Goal: Task Accomplishment & Management: Manage account settings

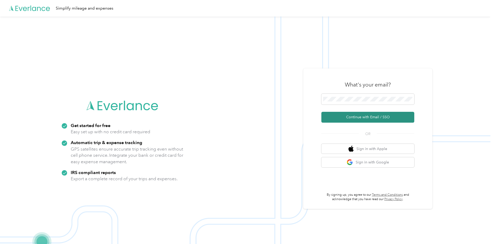
click at [358, 116] on button "Continue with Email / SSO" at bounding box center [367, 117] width 93 height 11
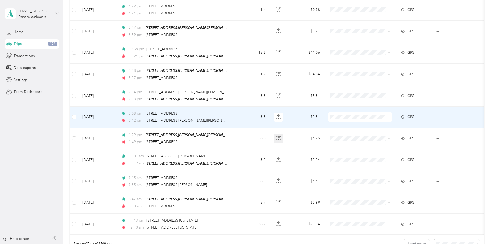
scroll to position [467, 0]
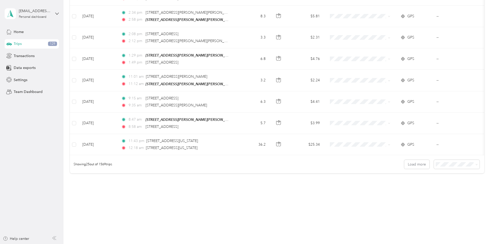
click at [412, 193] on li "100 per load" at bounding box center [421, 189] width 46 height 9
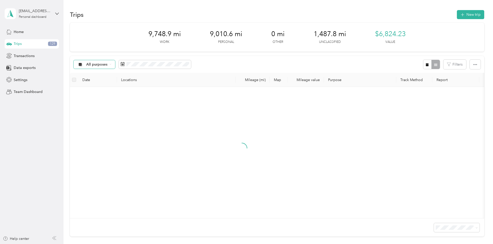
click at [115, 60] on div "All purposes" at bounding box center [95, 64] width 42 height 9
click at [127, 81] on span "Unclassified" at bounding box center [154, 82] width 67 height 5
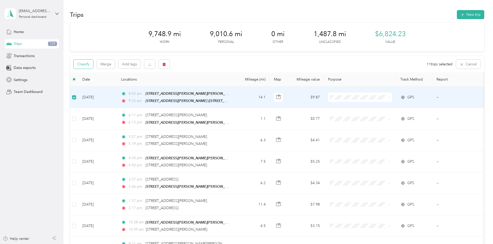
click at [93, 66] on button "Classify" at bounding box center [84, 64] width 20 height 9
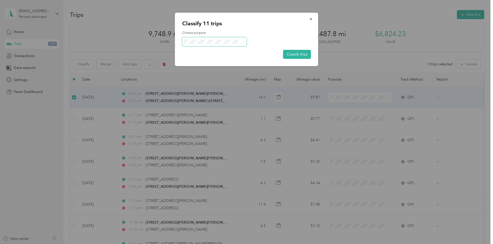
click at [203, 44] on span at bounding box center [214, 41] width 65 height 9
click at [244, 41] on icon at bounding box center [243, 42] width 2 height 2
click at [216, 112] on span "Drive To Fe" at bounding box center [228, 114] width 67 height 5
click at [297, 55] on button "Classify trips" at bounding box center [297, 54] width 28 height 9
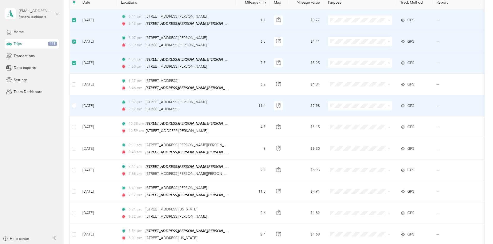
scroll to position [77, 0]
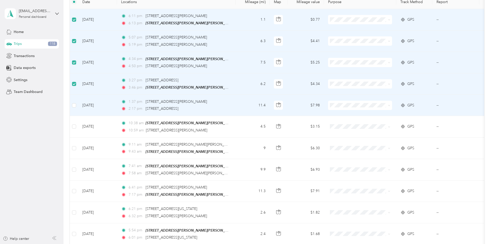
click at [78, 106] on td at bounding box center [74, 105] width 8 height 21
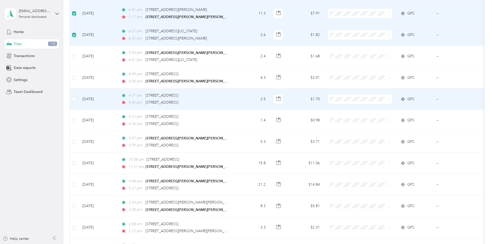
scroll to position [258, 0]
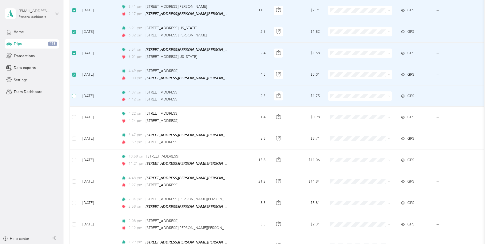
click at [78, 97] on td at bounding box center [74, 95] width 8 height 21
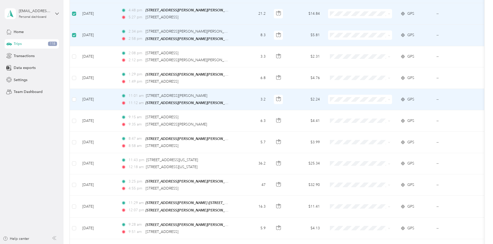
scroll to position [439, 0]
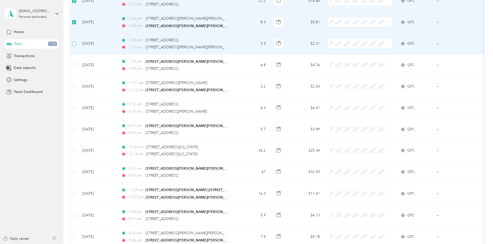
click at [76, 43] on label at bounding box center [74, 44] width 4 height 6
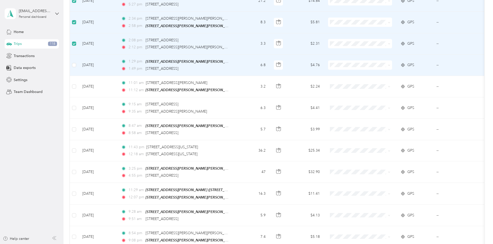
click at [78, 61] on td at bounding box center [74, 64] width 8 height 21
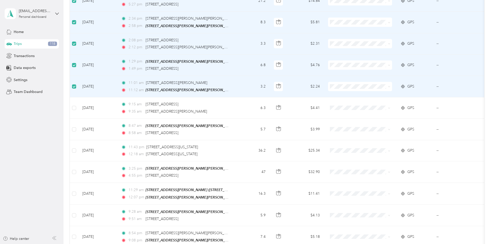
scroll to position [465, 0]
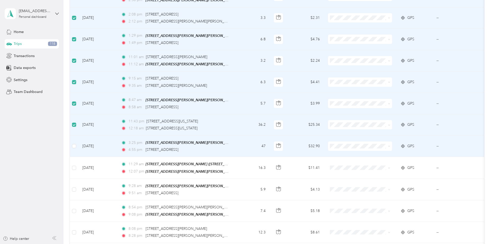
click at [78, 147] on td at bounding box center [74, 146] width 8 height 21
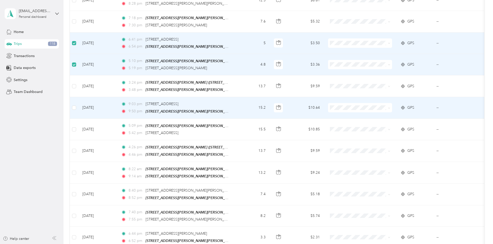
scroll to position [697, 0]
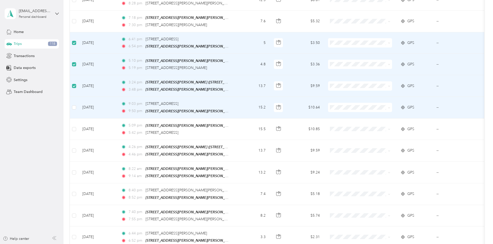
click at [78, 99] on td at bounding box center [74, 107] width 8 height 21
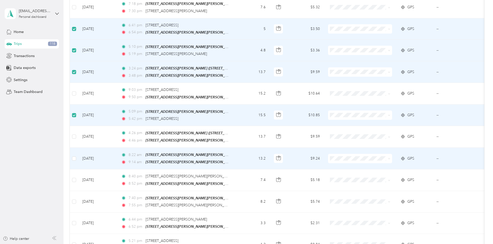
scroll to position [723, 0]
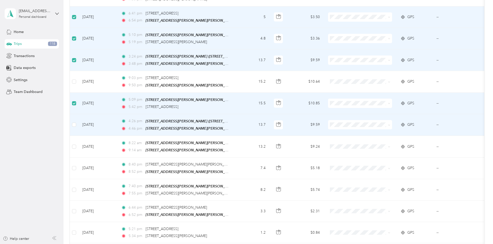
click at [78, 119] on td at bounding box center [74, 125] width 8 height 22
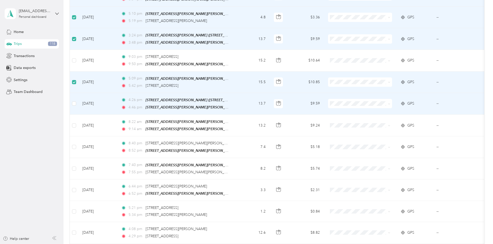
scroll to position [775, 0]
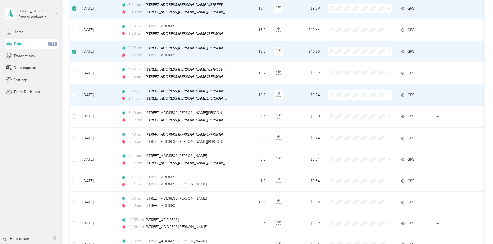
click at [78, 88] on td at bounding box center [74, 95] width 8 height 22
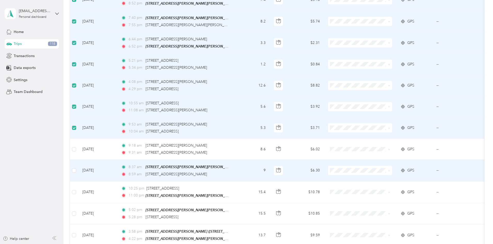
scroll to position [904, 0]
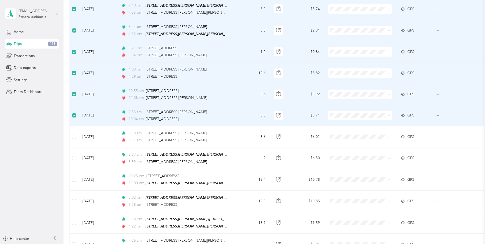
click at [78, 89] on td at bounding box center [74, 94] width 8 height 21
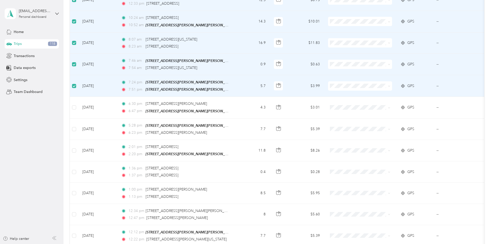
scroll to position [1213, 0]
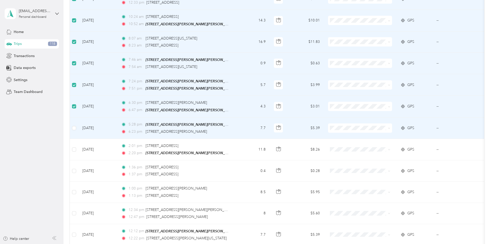
click at [78, 117] on td at bounding box center [74, 127] width 8 height 21
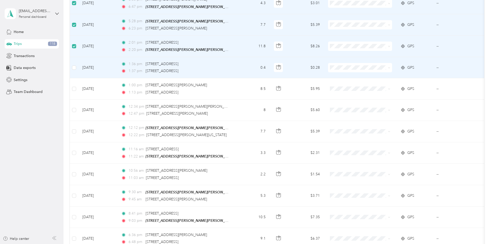
scroll to position [1265, 0]
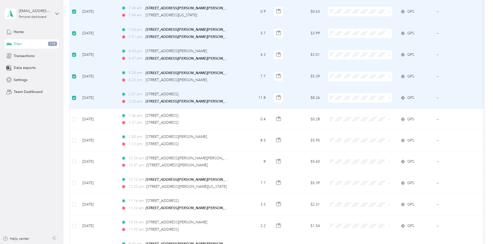
click at [76, 95] on label at bounding box center [74, 98] width 4 height 6
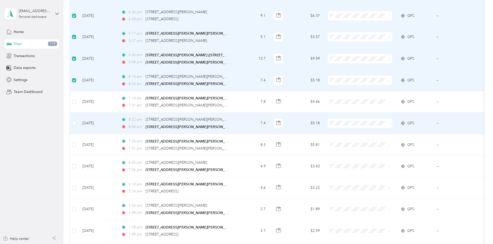
scroll to position [1549, 0]
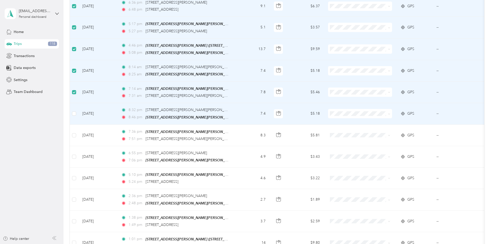
click at [78, 103] on td at bounding box center [74, 113] width 8 height 21
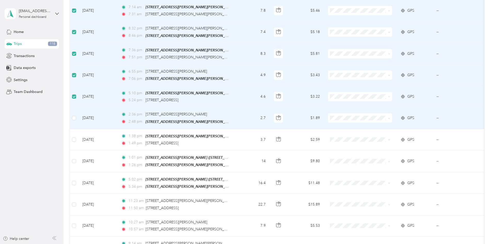
scroll to position [1678, 0]
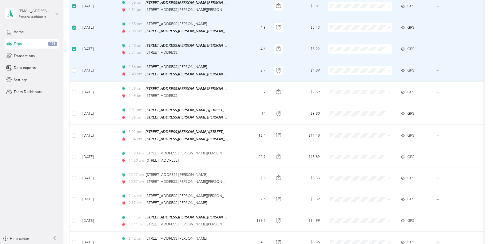
drag, startPoint x: 106, startPoint y: 52, endPoint x: 106, endPoint y: 60, distance: 8.3
click at [78, 60] on td at bounding box center [74, 70] width 8 height 21
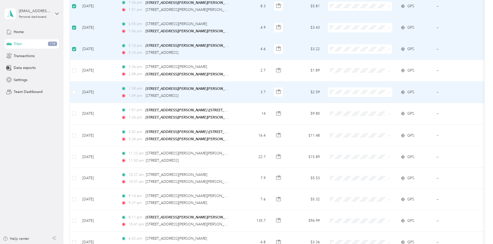
click at [78, 82] on td at bounding box center [74, 92] width 8 height 21
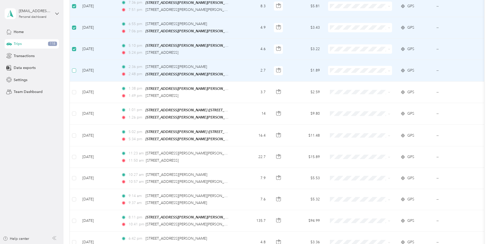
click at [76, 68] on label at bounding box center [74, 71] width 4 height 6
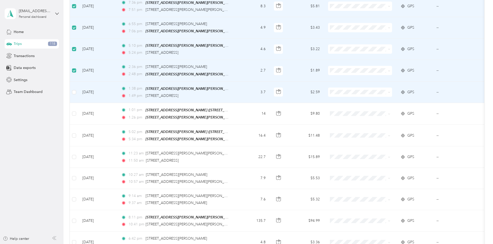
click at [78, 82] on td at bounding box center [74, 92] width 8 height 21
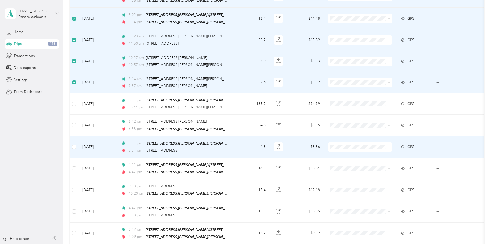
scroll to position [1807, 0]
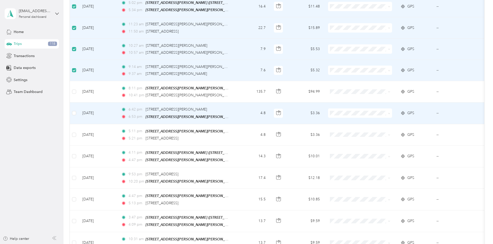
click at [78, 102] on td at bounding box center [74, 112] width 8 height 21
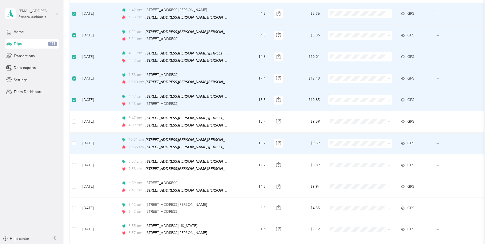
scroll to position [1910, 0]
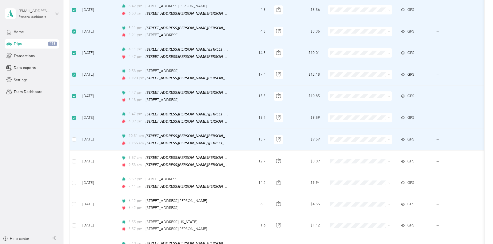
click at [78, 129] on td at bounding box center [74, 140] width 8 height 22
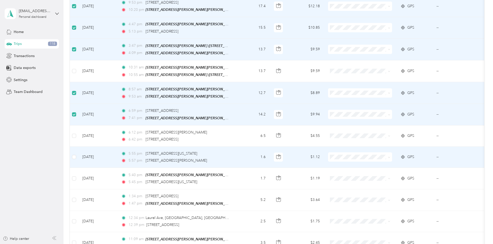
scroll to position [1988, 0]
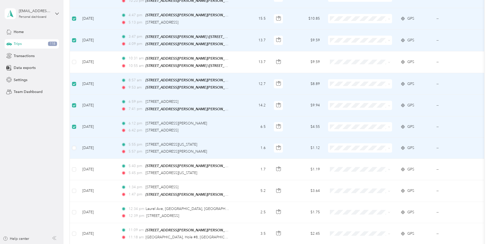
click at [78, 138] on td at bounding box center [74, 148] width 8 height 21
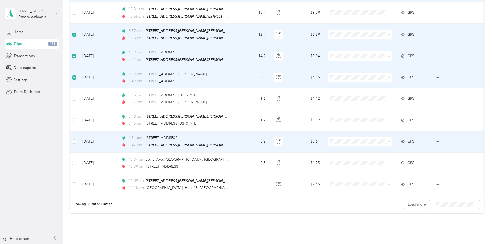
scroll to position [2040, 0]
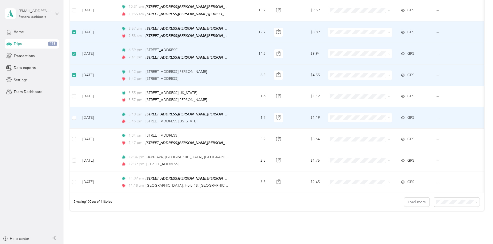
click at [78, 107] on td at bounding box center [74, 117] width 8 height 21
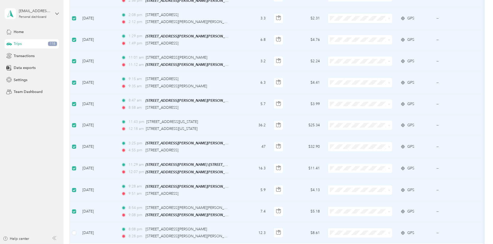
scroll to position [0, 0]
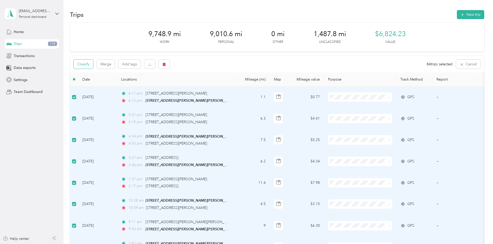
click at [93, 65] on button "Classify" at bounding box center [84, 64] width 20 height 9
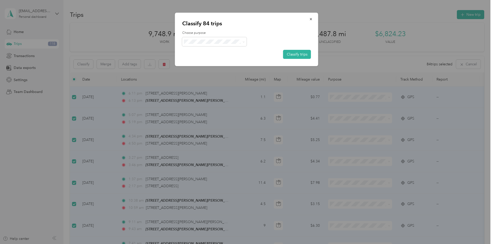
click at [247, 39] on div at bounding box center [246, 41] width 129 height 9
click at [245, 41] on span at bounding box center [214, 41] width 65 height 9
click at [242, 41] on span at bounding box center [243, 41] width 4 height 5
click at [243, 42] on icon at bounding box center [243, 42] width 2 height 2
click at [213, 60] on span "Personal" at bounding box center [228, 60] width 67 height 5
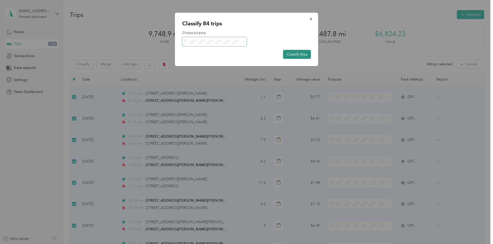
click at [299, 55] on button "Classify trips" at bounding box center [297, 54] width 28 height 9
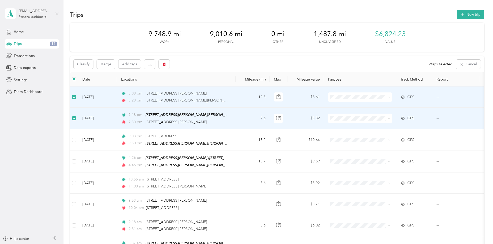
click at [78, 96] on td at bounding box center [74, 96] width 8 height 21
click at [78, 92] on td at bounding box center [74, 96] width 8 height 21
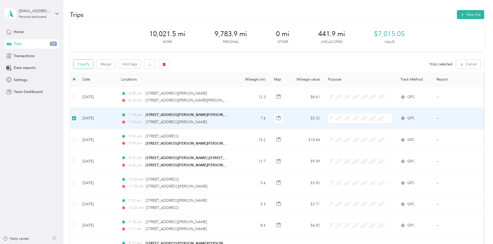
click at [93, 63] on button "Classify" at bounding box center [84, 64] width 20 height 9
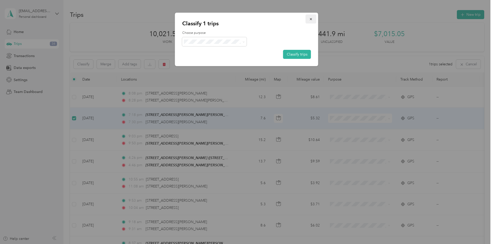
click at [309, 19] on icon "button" at bounding box center [311, 19] width 4 height 4
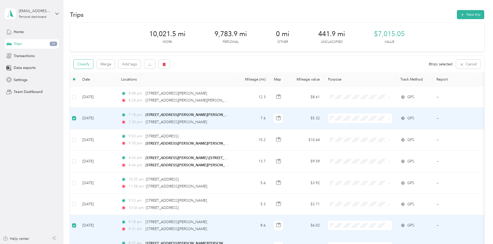
click at [93, 64] on button "Classify" at bounding box center [84, 64] width 20 height 9
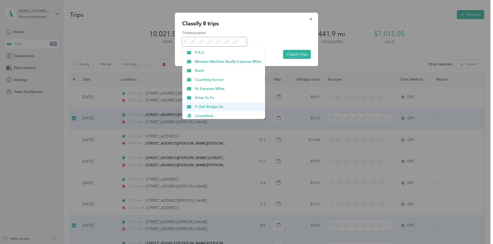
scroll to position [26, 0]
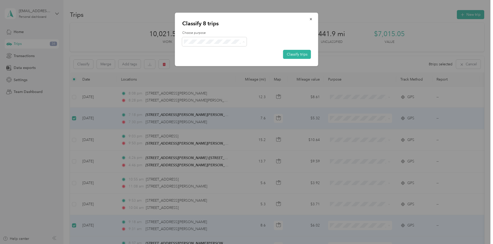
click at [209, 113] on span "[PERSON_NAME]" at bounding box center [228, 115] width 67 height 5
click at [294, 53] on button "Classify trips" at bounding box center [297, 54] width 28 height 9
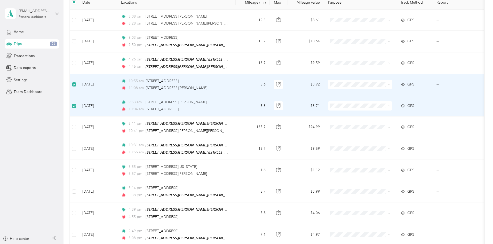
scroll to position [0, 0]
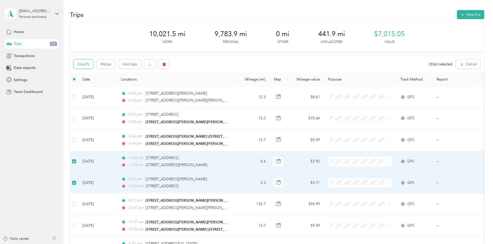
click at [93, 66] on button "Classify" at bounding box center [84, 64] width 20 height 9
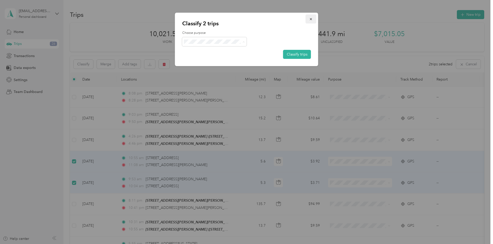
click at [310, 19] on icon "button" at bounding box center [311, 19] width 4 height 4
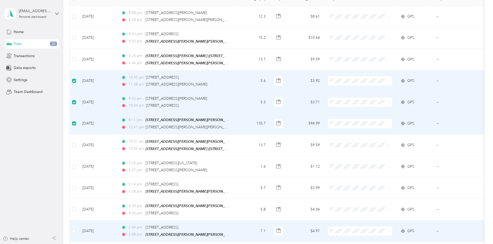
scroll to position [26, 0]
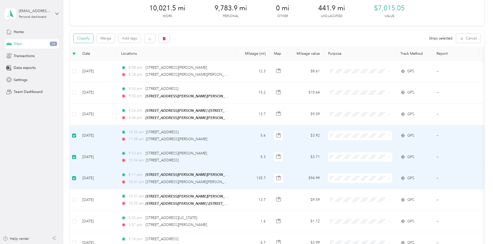
click at [93, 39] on button "Classify" at bounding box center [84, 38] width 20 height 9
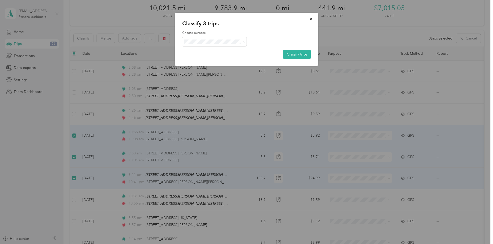
click at [233, 56] on ol "Work Personal P.A.G Monster Machine Realty Expense Miles Band Coaching Soccer F…" at bounding box center [223, 83] width 83 height 72
click at [303, 51] on button "Classify trips" at bounding box center [297, 54] width 28 height 9
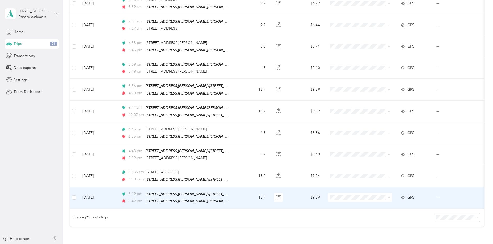
scroll to position [373, 0]
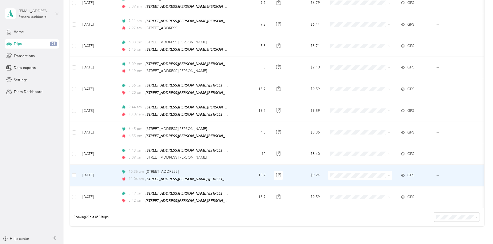
click at [78, 169] on td at bounding box center [74, 175] width 8 height 21
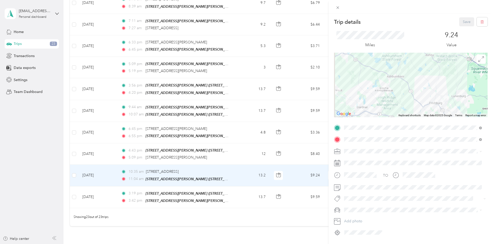
click at [107, 170] on div "Trip details Save This trip cannot be edited because it is either under review,…" at bounding box center [246, 122] width 493 height 244
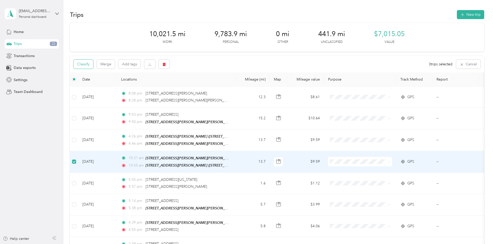
click at [93, 62] on button "Classify" at bounding box center [84, 64] width 20 height 9
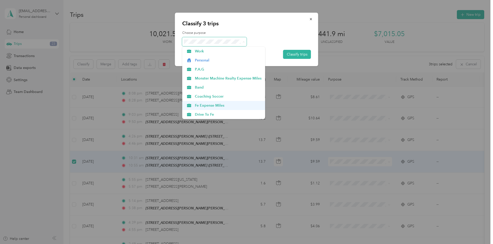
scroll to position [26, 0]
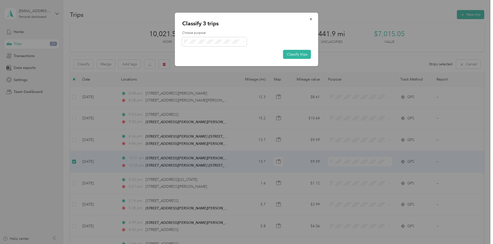
click at [210, 90] on span "Drive To Fe" at bounding box center [228, 88] width 67 height 5
click at [297, 55] on button "Classify trips" at bounding box center [297, 54] width 28 height 9
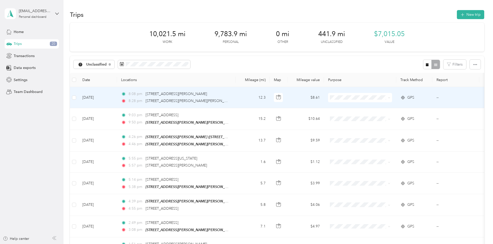
click at [78, 98] on td at bounding box center [74, 97] width 8 height 21
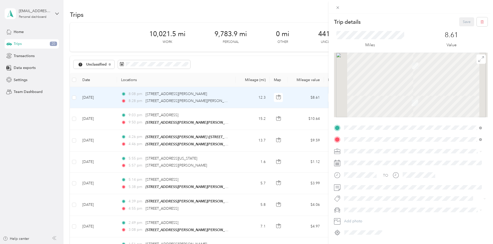
click at [108, 98] on div "Trip details Save This trip cannot be edited because it is either under review,…" at bounding box center [246, 122] width 493 height 244
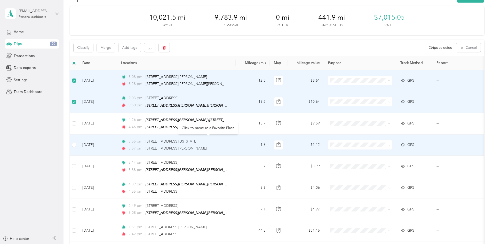
scroll to position [26, 0]
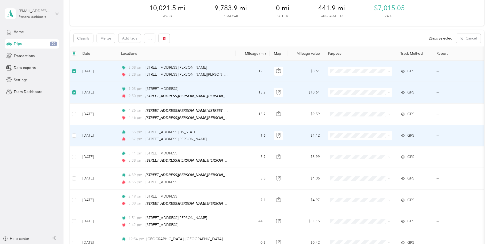
click at [78, 134] on td at bounding box center [74, 135] width 8 height 21
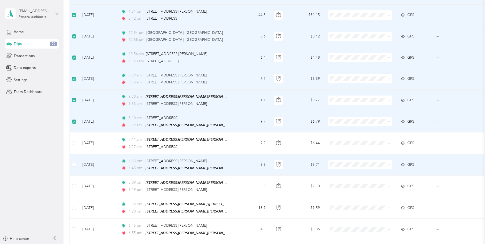
scroll to position [232, 0]
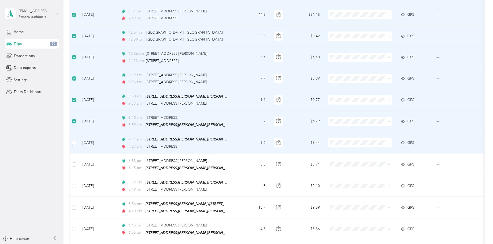
click at [113, 141] on td "[DATE]" at bounding box center [97, 142] width 39 height 21
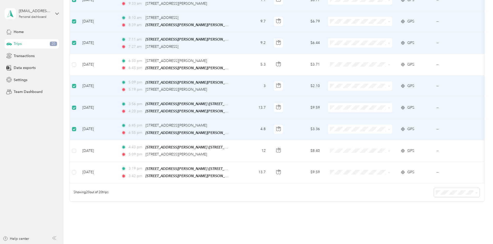
scroll to position [336, 0]
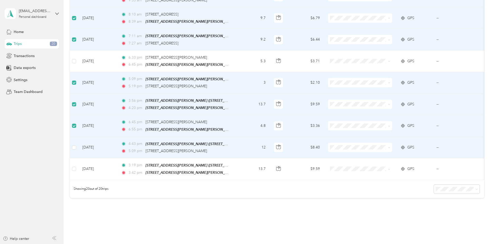
click at [78, 144] on td at bounding box center [74, 147] width 8 height 21
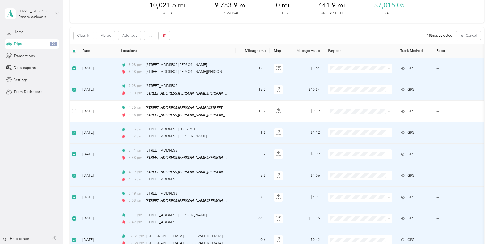
scroll to position [0, 0]
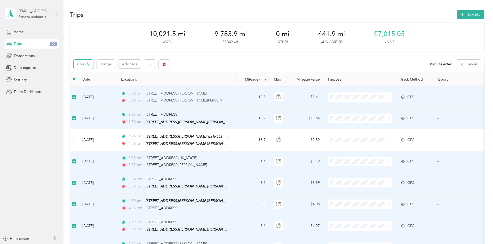
click at [93, 64] on button "Classify" at bounding box center [84, 64] width 20 height 9
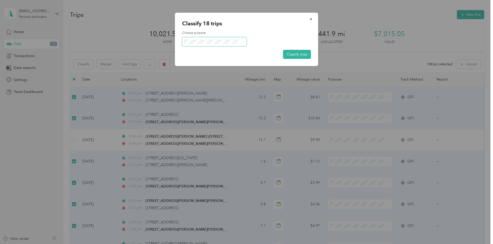
click at [243, 43] on icon at bounding box center [243, 42] width 2 height 2
click at [217, 60] on span "Personal" at bounding box center [228, 60] width 67 height 5
click at [296, 54] on button "Classify trips" at bounding box center [297, 54] width 28 height 9
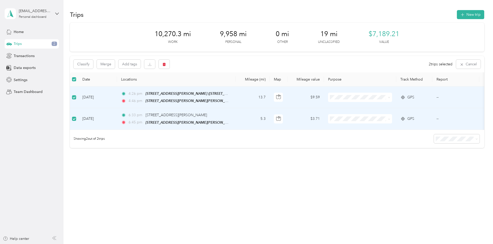
click at [117, 73] on th "Date" at bounding box center [97, 79] width 39 height 14
click at [127, 71] on div "Classify Merge Add tags 2 trips selected Cancel" at bounding box center [277, 64] width 414 height 16
click at [93, 65] on button "Classify" at bounding box center [84, 64] width 20 height 9
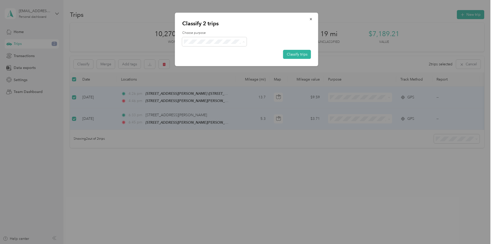
click at [216, 200] on div at bounding box center [246, 122] width 493 height 244
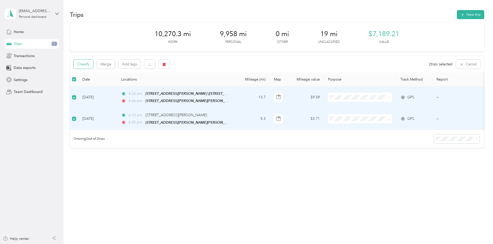
click at [93, 64] on button "Classify" at bounding box center [84, 64] width 20 height 9
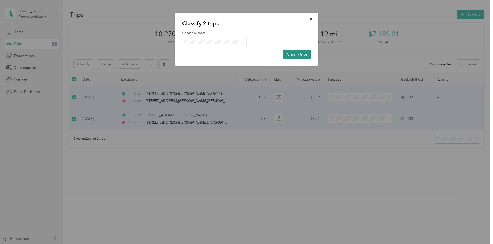
click at [304, 57] on button "Classify trips" at bounding box center [297, 54] width 28 height 9
